Goal: Information Seeking & Learning: Learn about a topic

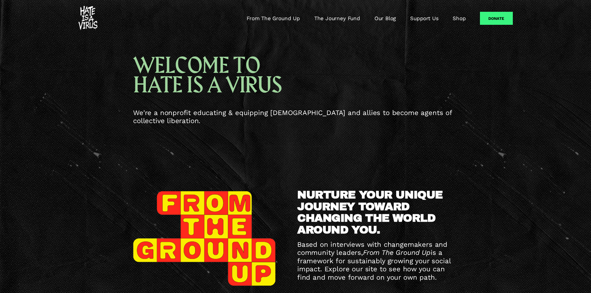
click at [378, 19] on link "Our Blog" at bounding box center [385, 18] width 22 height 7
click at [295, 17] on link "From The Ground Up" at bounding box center [272, 18] width 53 height 7
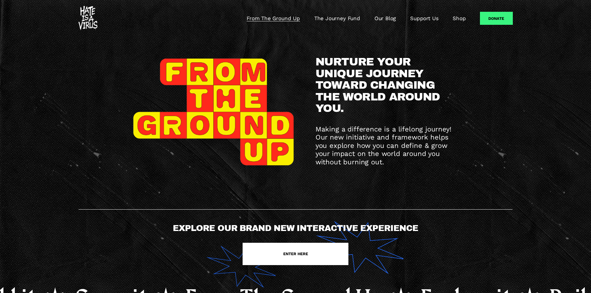
scroll to position [124, 0]
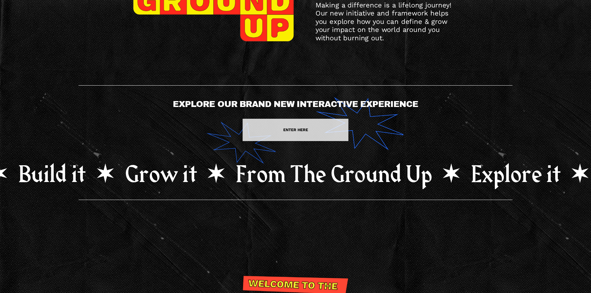
click at [299, 131] on link "ENTER HERE" at bounding box center [295, 130] width 106 height 22
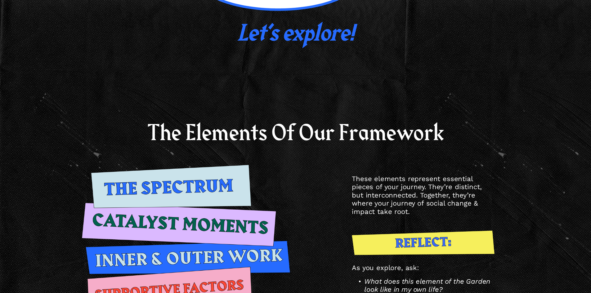
scroll to position [806, 0]
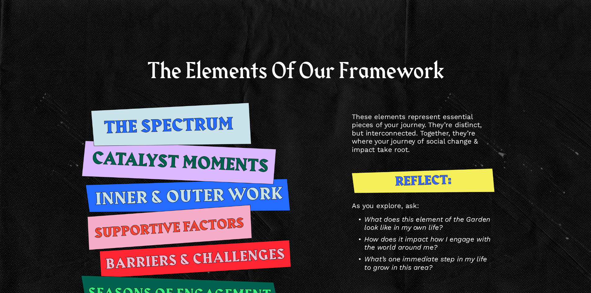
click at [146, 160] on div at bounding box center [185, 213] width 215 height 220
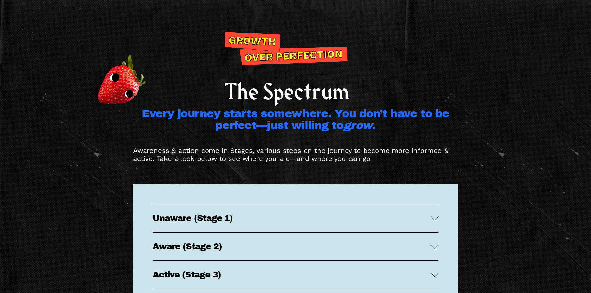
scroll to position [1240, 0]
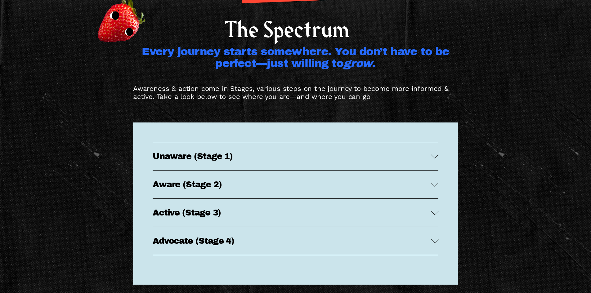
click at [433, 187] on div at bounding box center [434, 182] width 7 height 7
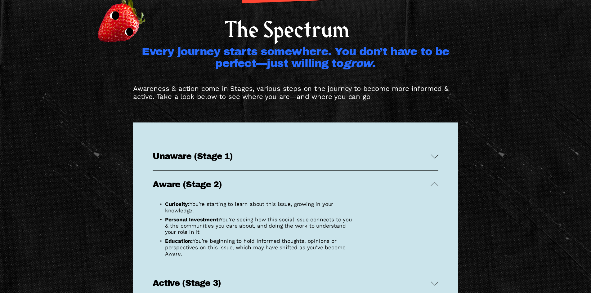
scroll to position [1333, 0]
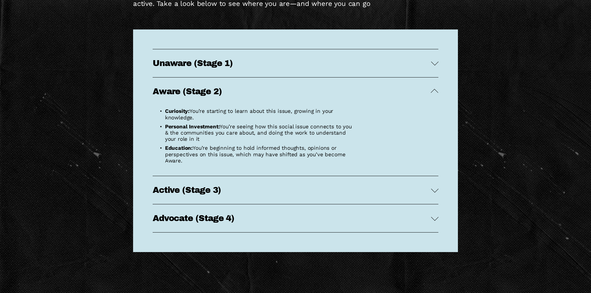
click at [429, 195] on span "Active (Stage 3)" at bounding box center [292, 189] width 278 height 9
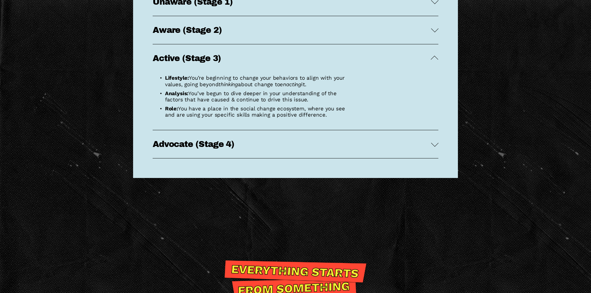
scroll to position [1395, 0]
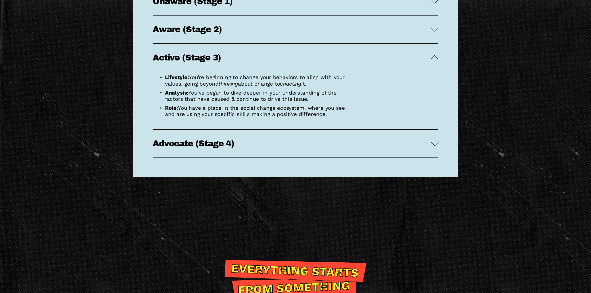
click at [433, 147] on div at bounding box center [434, 143] width 7 height 7
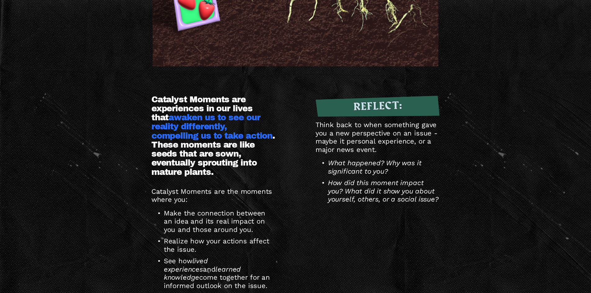
scroll to position [1891, 0]
